Goal: Navigation & Orientation: Understand site structure

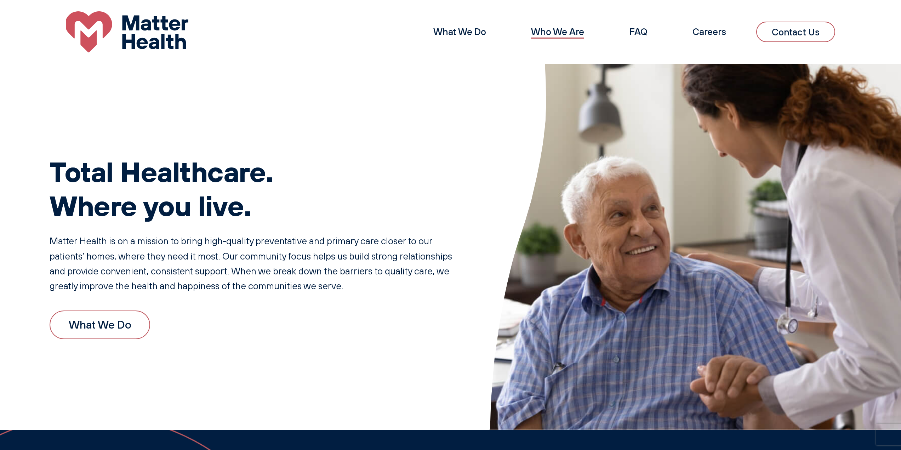
click at [566, 28] on link "Who We Are" at bounding box center [557, 32] width 53 height 12
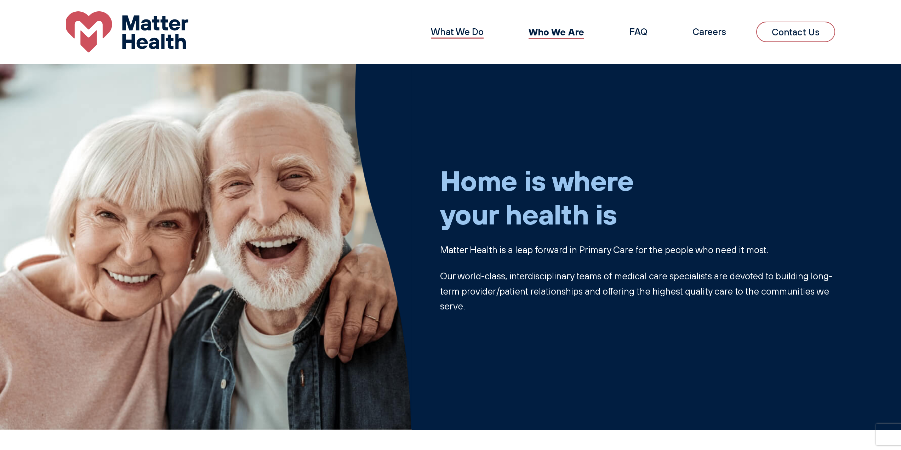
click at [461, 29] on link "What We Do" at bounding box center [457, 32] width 53 height 12
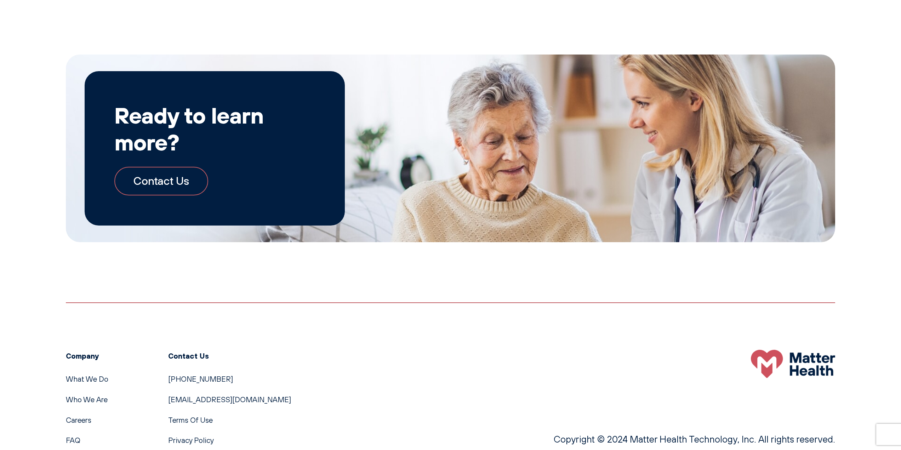
scroll to position [1041, 0]
